Goal: Task Accomplishment & Management: Complete application form

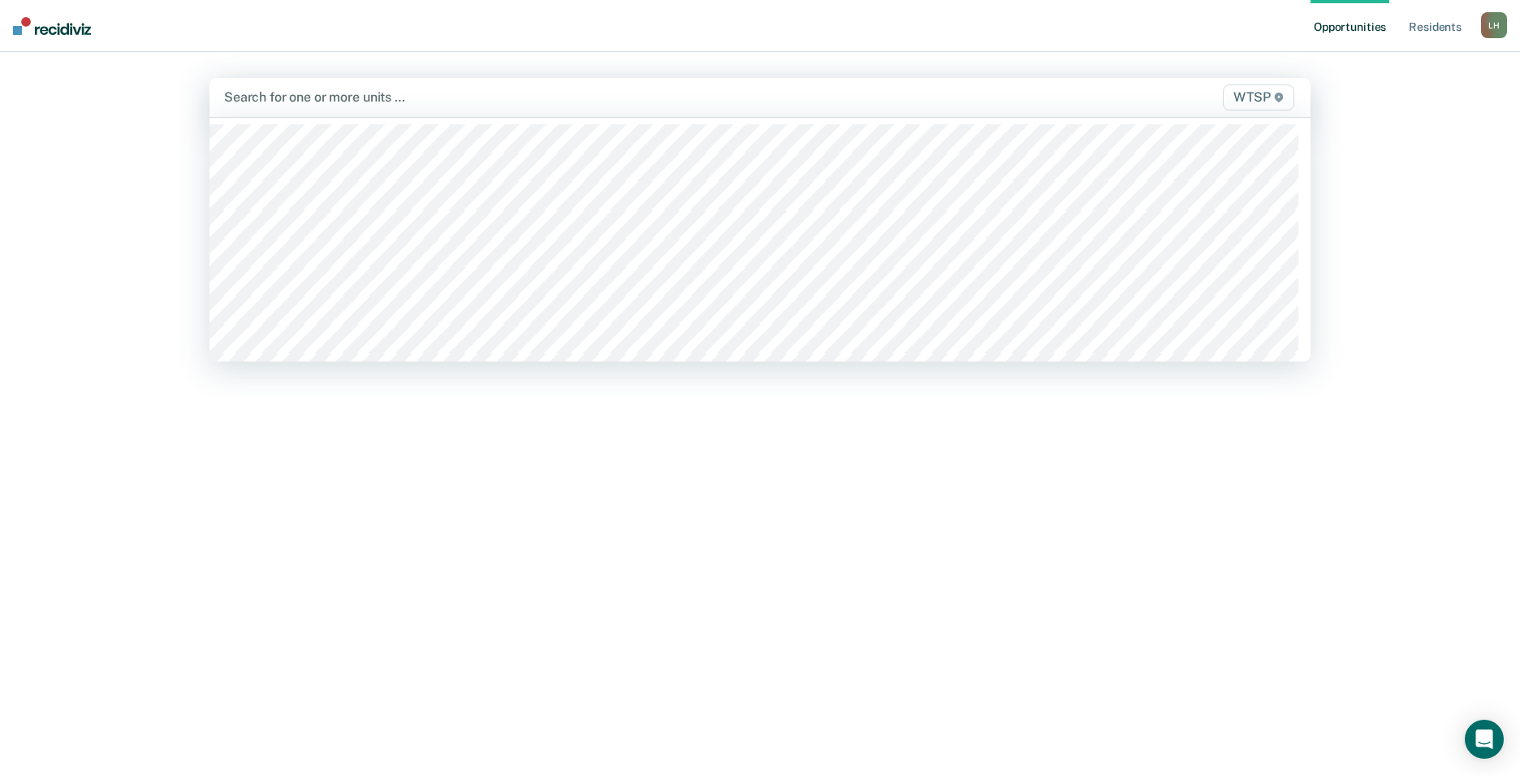
click at [1280, 97] on icon at bounding box center [1279, 98] width 10 height 10
type input "w"
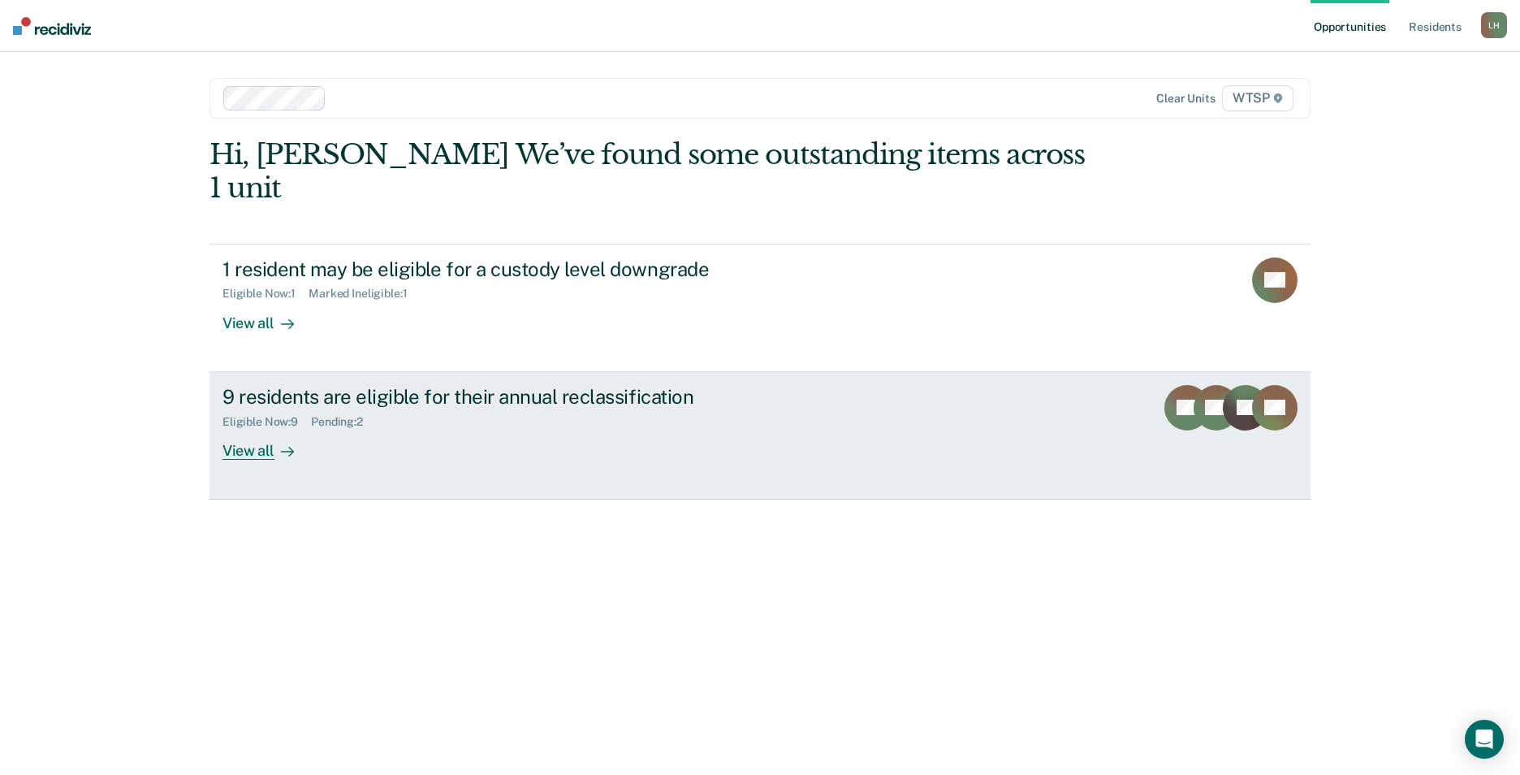
click at [256, 428] on div "View all" at bounding box center [268, 444] width 91 height 32
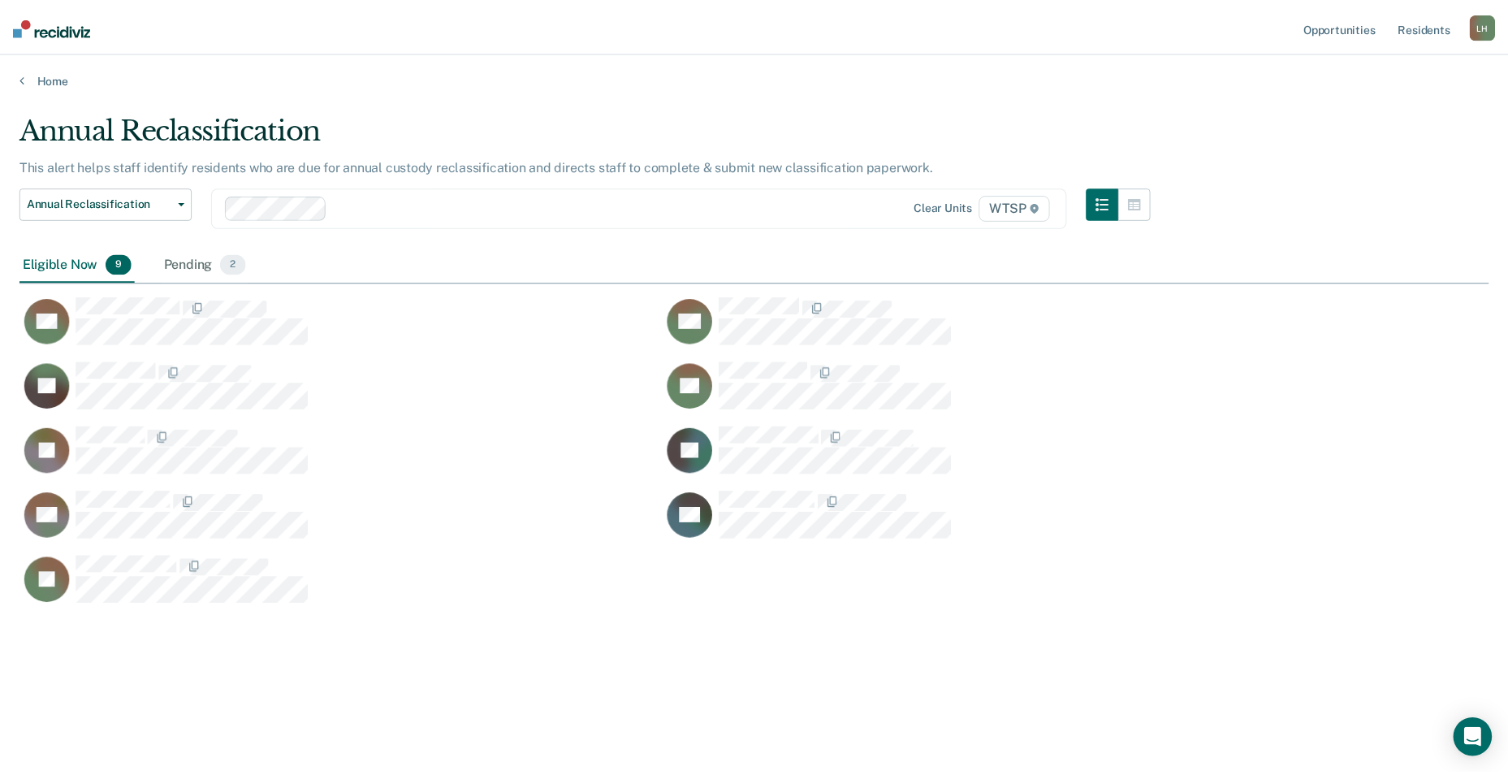
scroll to position [529, 1469]
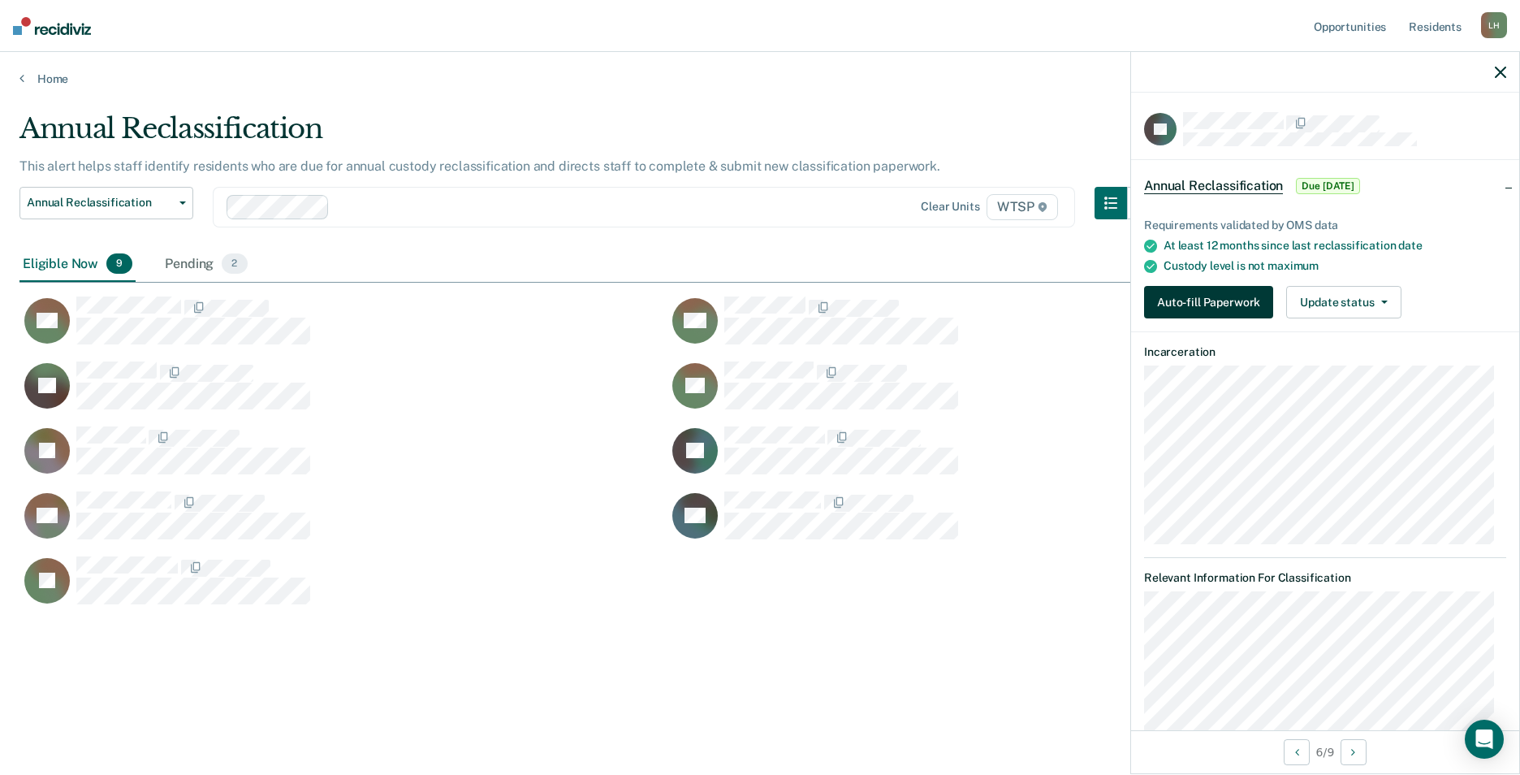
click at [1229, 296] on button "Auto-fill Paperwork" at bounding box center [1208, 302] width 129 height 32
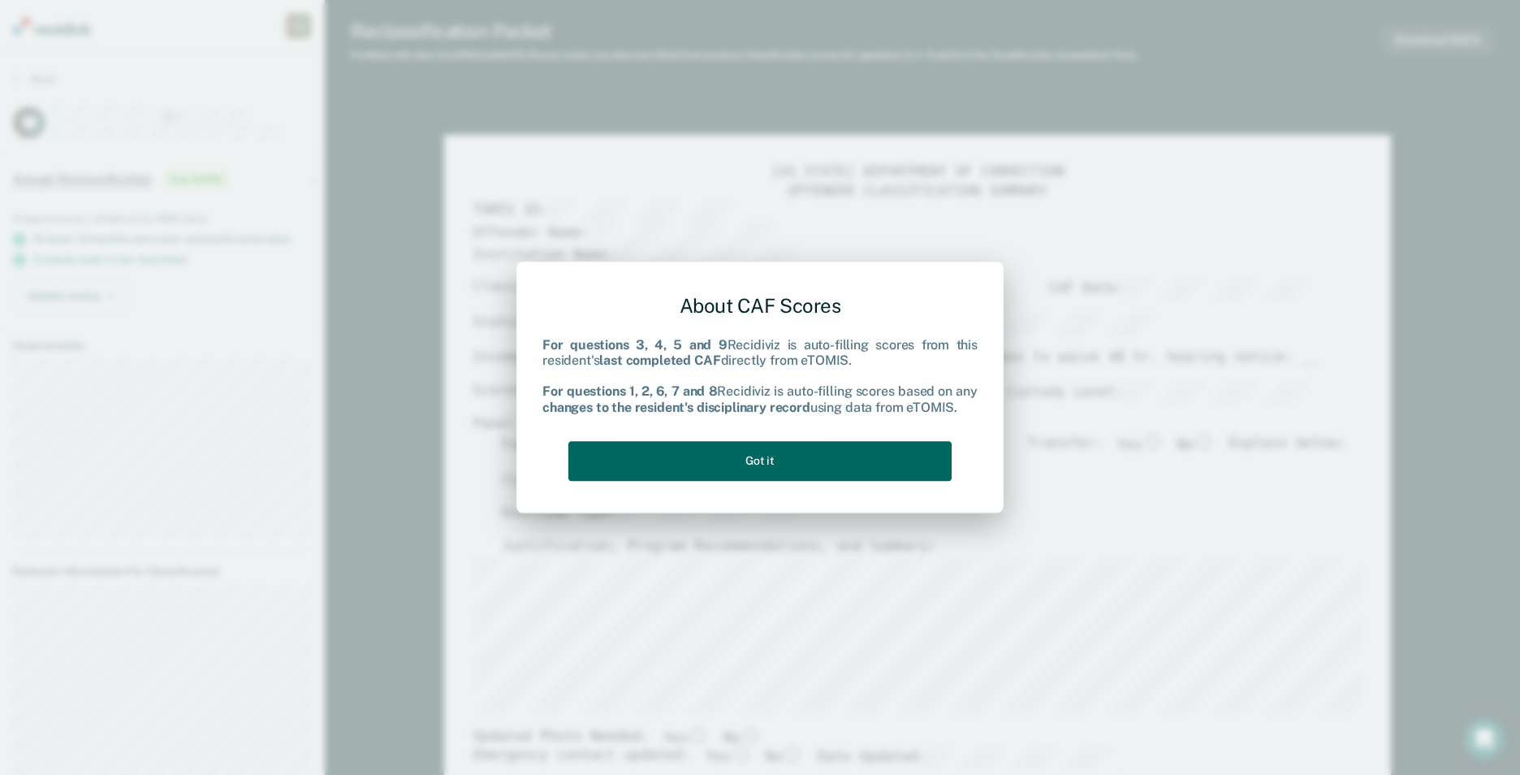
click at [906, 459] on button "Got it" at bounding box center [760, 461] width 383 height 40
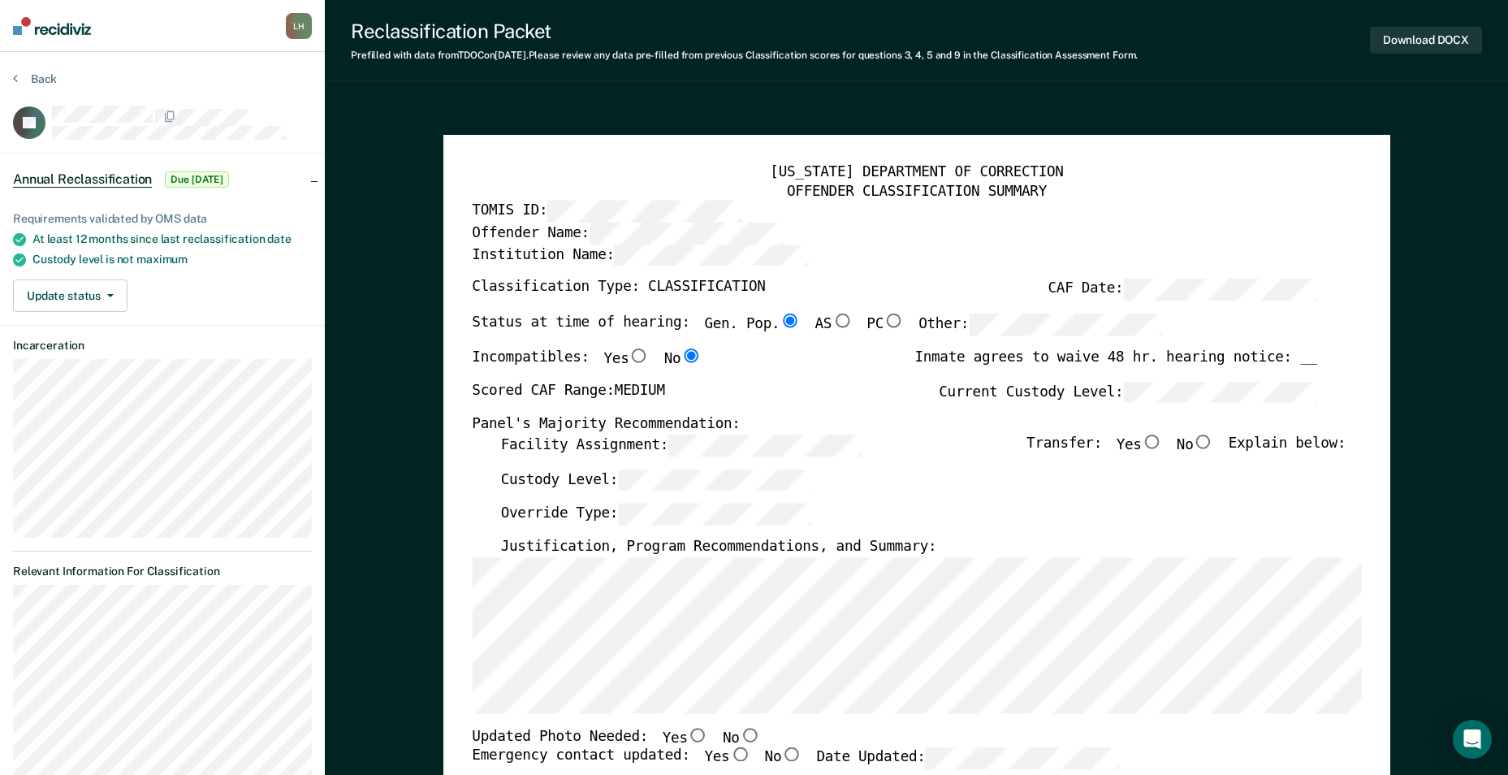
click at [1210, 441] on input "No" at bounding box center [1203, 442] width 21 height 15
type textarea "x"
radio input "true"
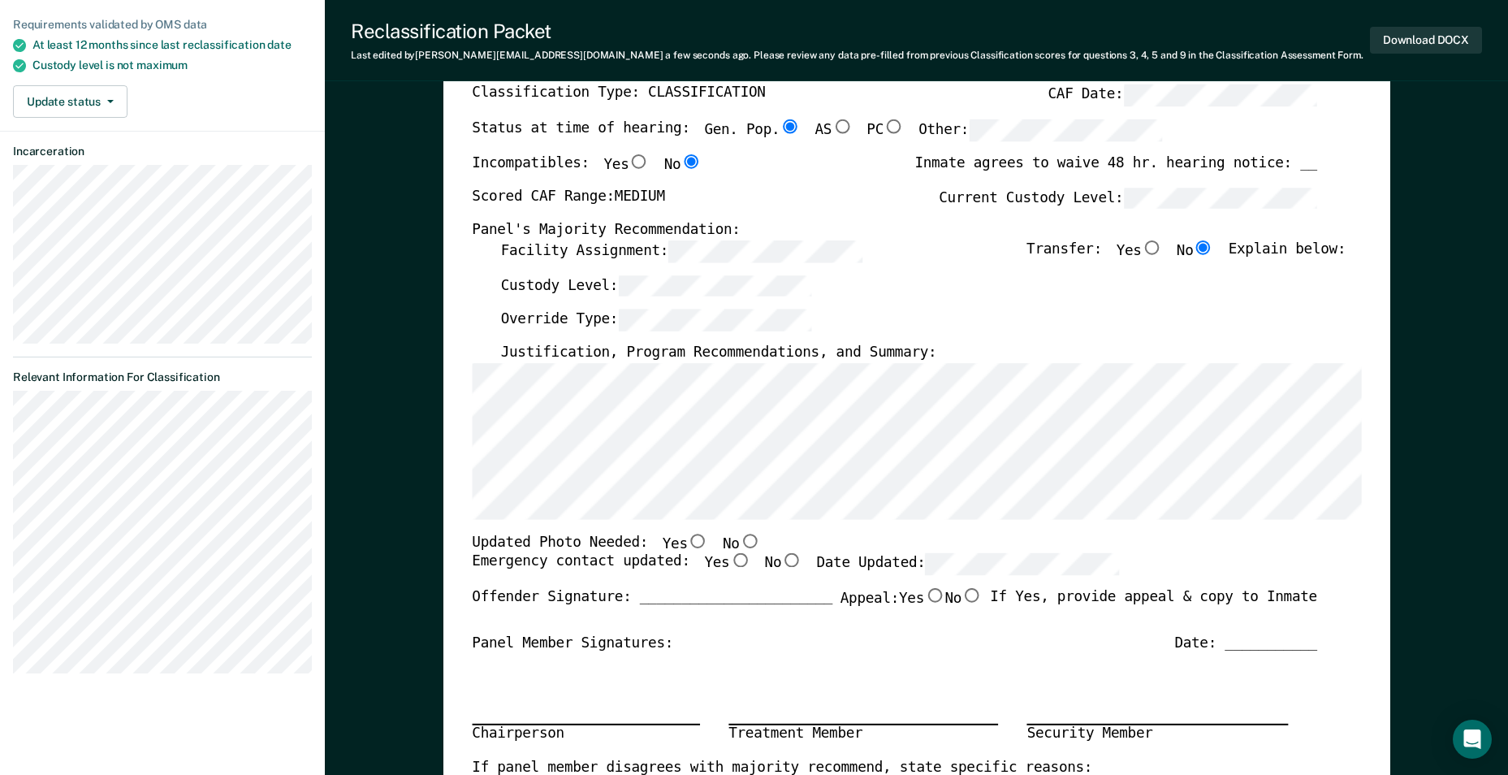
scroll to position [244, 0]
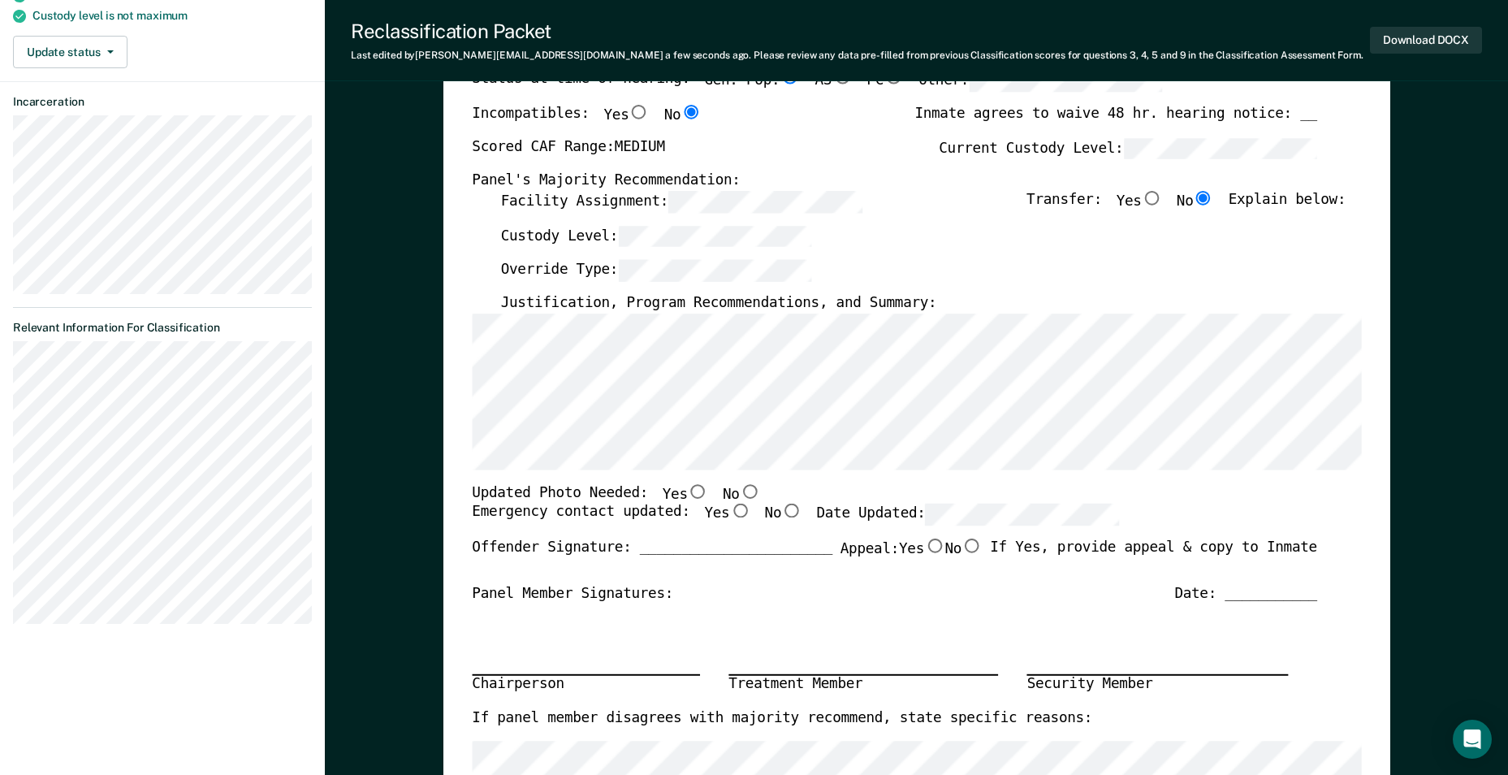
click at [739, 487] on input "No" at bounding box center [749, 491] width 21 height 15
type textarea "x"
radio input "true"
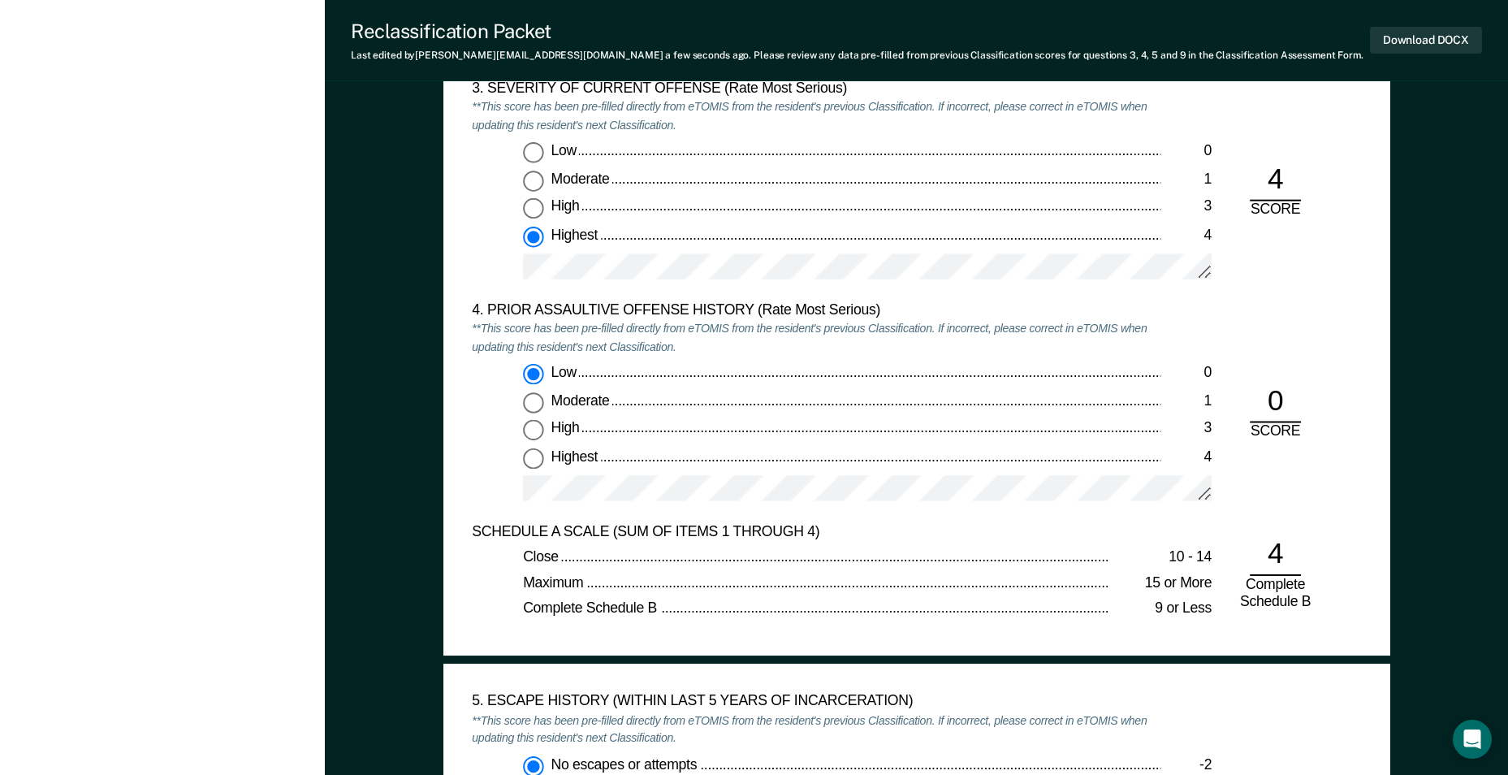
scroll to position [1923, 0]
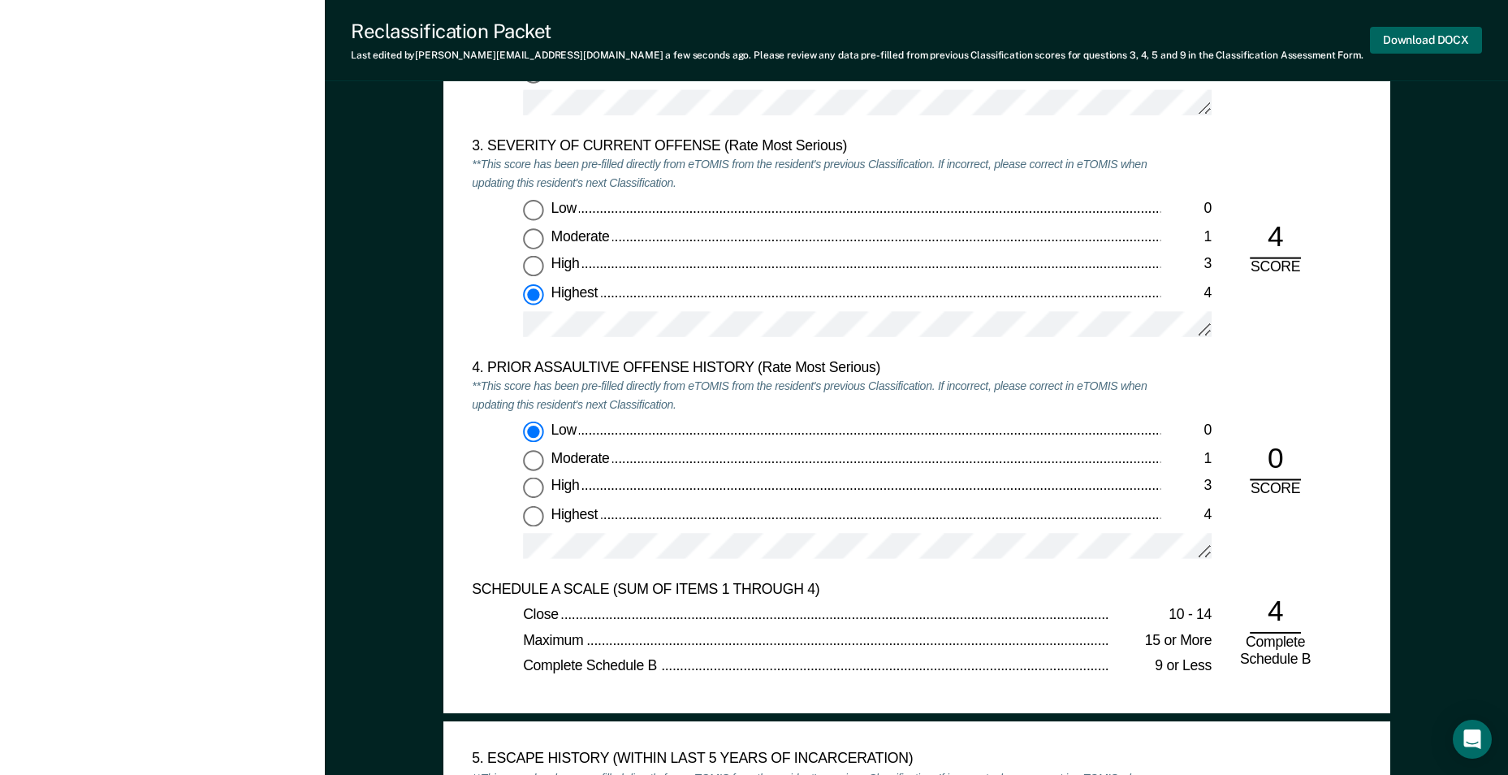
click at [1433, 37] on button "Download DOCX" at bounding box center [1426, 40] width 112 height 27
type textarea "x"
